Goal: Information Seeking & Learning: Learn about a topic

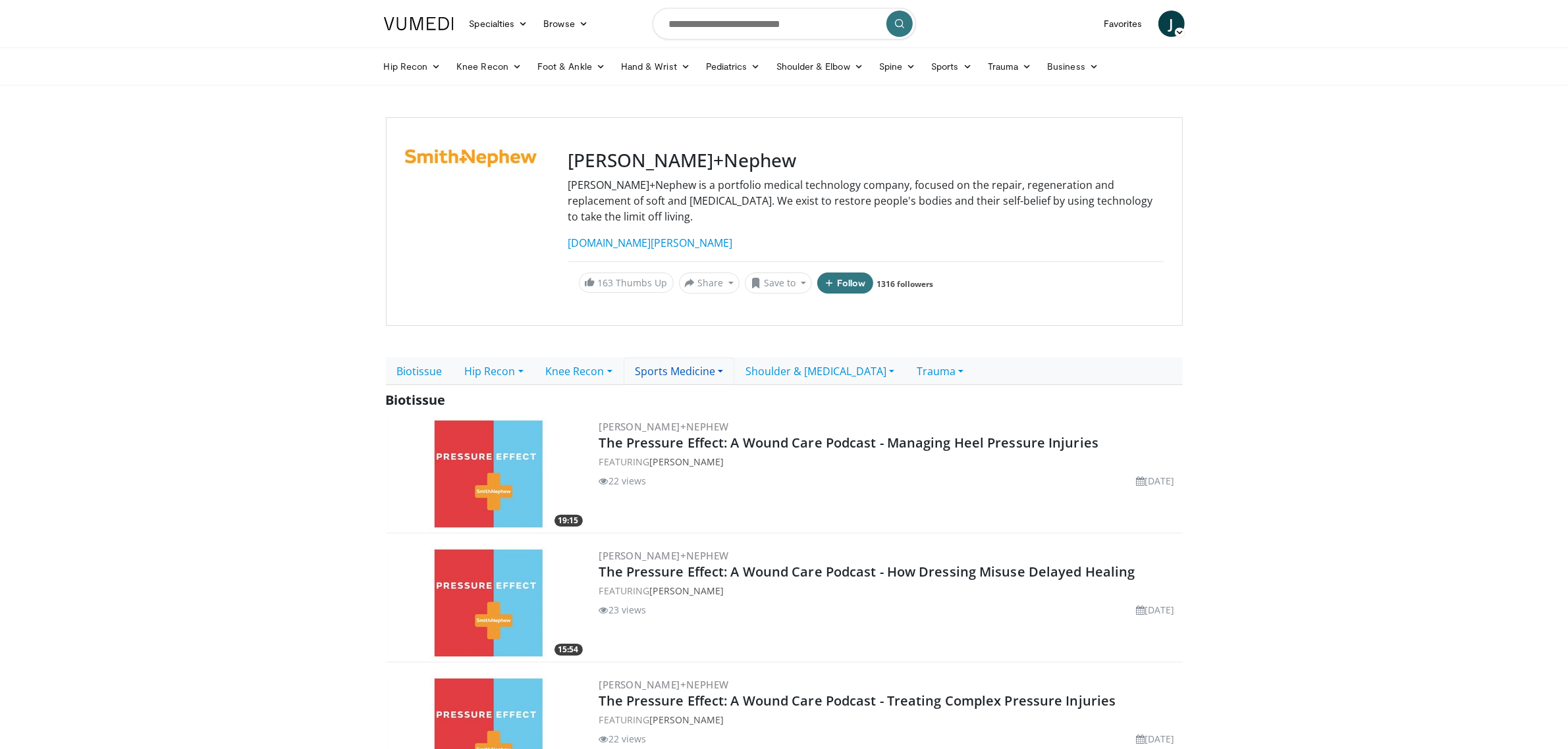
click at [698, 358] on link "Sports Medicine" at bounding box center [679, 371] width 111 height 27
click at [676, 411] on link "Knee Repair" at bounding box center [699, 421] width 150 height 21
